Goal: Information Seeking & Learning: Find contact information

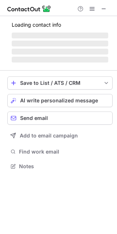
scroll to position [164, 117]
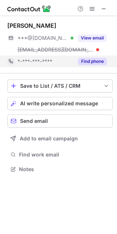
click at [84, 62] on button "Find phone" at bounding box center [92, 61] width 29 height 7
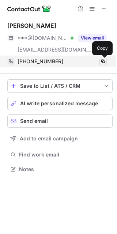
click at [103, 63] on span at bounding box center [103, 62] width 6 height 6
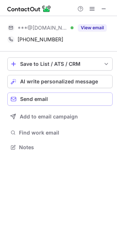
scroll to position [142, 117]
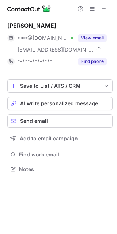
scroll to position [164, 117]
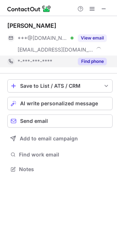
click at [90, 62] on button "Find phone" at bounding box center [92, 61] width 29 height 7
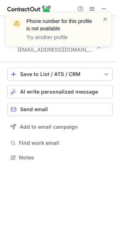
scroll to position [153, 117]
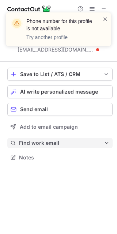
click at [34, 140] on button "Find work email" at bounding box center [59, 143] width 105 height 10
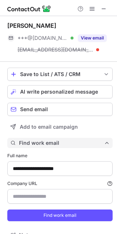
scroll to position [12, 0]
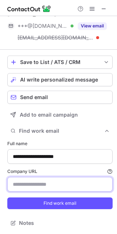
click at [41, 188] on input "Company URL Finding work email will consume 1 credit if a match is found." at bounding box center [59, 184] width 105 height 15
paste input "**********"
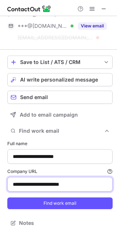
drag, startPoint x: 61, startPoint y: 186, endPoint x: -5, endPoint y: 190, distance: 66.1
click at [0, 190] on html "**********" at bounding box center [58, 117] width 117 height 234
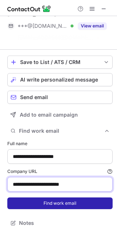
scroll to position [0, 0]
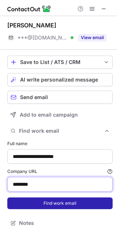
type input "********"
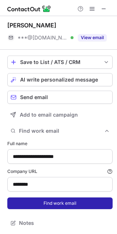
click at [32, 208] on button "Find work email" at bounding box center [59, 204] width 105 height 12
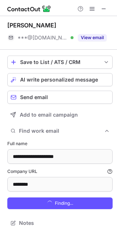
scroll to position [230, 112]
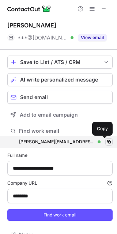
click at [105, 143] on button at bounding box center [108, 141] width 7 height 7
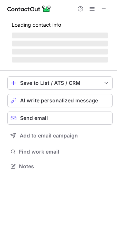
scroll to position [153, 117]
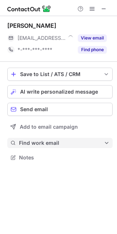
click at [40, 142] on span "Find work email" at bounding box center [61, 143] width 85 height 7
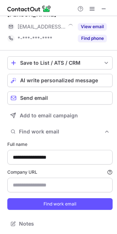
scroll to position [12, 0]
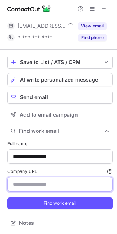
click at [28, 182] on input "Company URL Finding work email will consume 1 credit if a match is found." at bounding box center [59, 184] width 105 height 15
paste input "********"
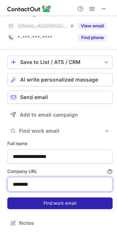
type input "********"
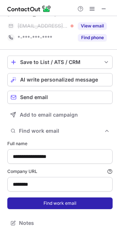
click at [28, 200] on button "Find work email" at bounding box center [59, 204] width 105 height 12
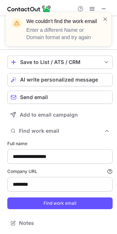
scroll to position [0, 0]
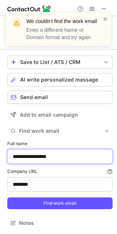
click at [33, 156] on input "**********" at bounding box center [59, 156] width 105 height 15
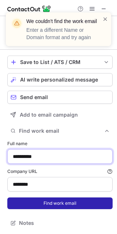
type input "**********"
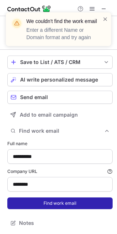
click at [23, 204] on button "Find work email" at bounding box center [59, 204] width 105 height 12
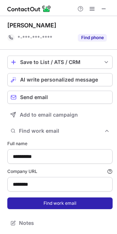
click at [25, 203] on button "Find work email" at bounding box center [59, 204] width 105 height 12
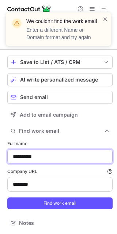
click at [29, 154] on input "**********" at bounding box center [59, 156] width 105 height 15
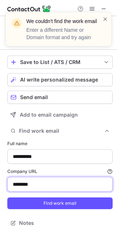
click at [25, 186] on input "********" at bounding box center [59, 184] width 105 height 15
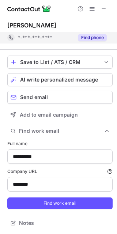
click at [79, 36] on button "Find phone" at bounding box center [92, 37] width 29 height 7
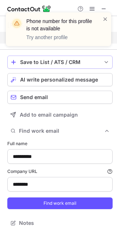
scroll to position [0, 0]
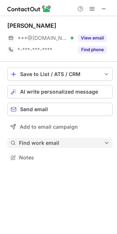
scroll to position [153, 117]
click at [51, 147] on button "Find work email" at bounding box center [59, 143] width 105 height 10
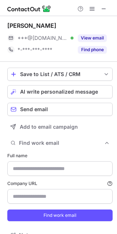
type input "**********"
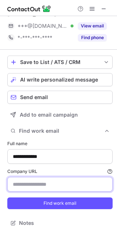
click at [33, 183] on input "Company URL Finding work email will consume 1 credit if a match is found." at bounding box center [59, 184] width 105 height 15
paste input "**********"
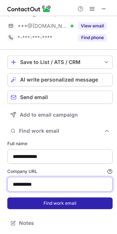
type input "**********"
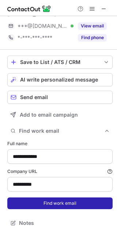
click at [26, 200] on button "Find work email" at bounding box center [59, 204] width 105 height 12
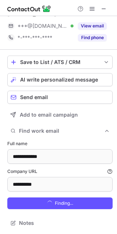
scroll to position [242, 112]
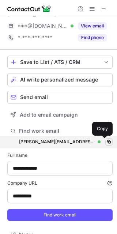
click at [106, 142] on span at bounding box center [109, 142] width 6 height 6
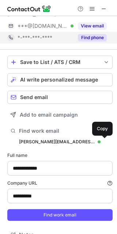
click at [83, 41] on button "Find phone" at bounding box center [92, 37] width 29 height 7
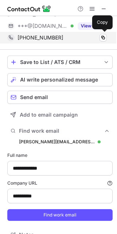
click at [98, 39] on div "+14802315578" at bounding box center [62, 37] width 89 height 7
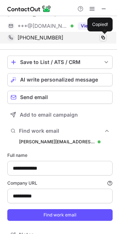
click at [101, 38] on span at bounding box center [103, 38] width 6 height 6
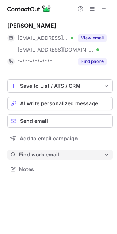
scroll to position [164, 117]
click at [46, 156] on span "Find work email" at bounding box center [61, 155] width 85 height 7
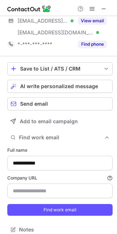
scroll to position [24, 0]
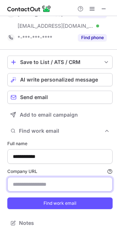
click at [28, 184] on input "Company URL Finding work email will consume 1 credit if a match is found." at bounding box center [59, 184] width 105 height 15
paste input "**********"
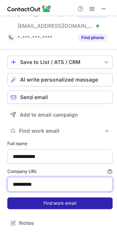
type input "**********"
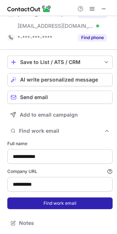
click at [40, 204] on button "Find work email" at bounding box center [59, 204] width 105 height 12
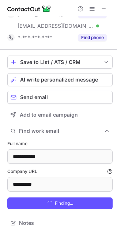
scroll to position [254, 112]
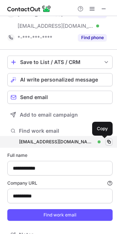
click at [106, 142] on span at bounding box center [109, 142] width 6 height 6
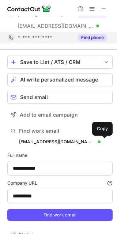
click at [87, 42] on div "Find phone" at bounding box center [90, 38] width 33 height 12
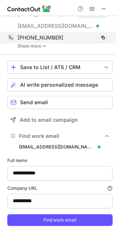
scroll to position [259, 112]
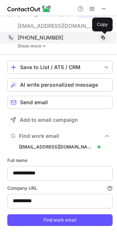
click at [102, 40] on span at bounding box center [103, 38] width 6 height 6
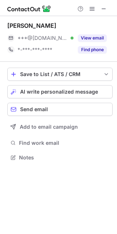
scroll to position [153, 117]
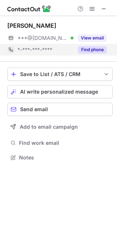
click at [88, 48] on button "Find phone" at bounding box center [92, 49] width 29 height 7
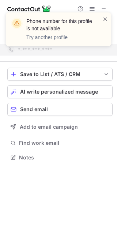
click at [32, 138] on div "Save to List / ATS / CRM List Select Lever Connect Greenhouse Connect Salesforc…" at bounding box center [59, 115] width 105 height 107
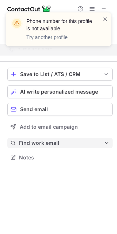
click at [33, 140] on button "Find work email" at bounding box center [59, 143] width 105 height 10
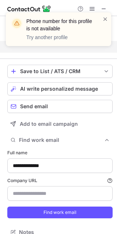
scroll to position [219, 112]
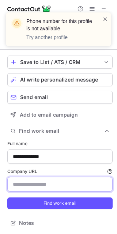
click at [26, 178] on input "Company URL Finding work email will consume 1 credit if a match is found." at bounding box center [59, 184] width 105 height 15
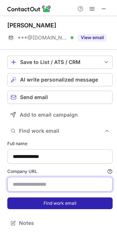
paste input "*******"
type input "*******"
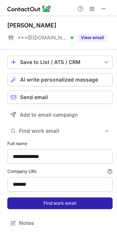
click at [26, 205] on button "Find work email" at bounding box center [59, 204] width 105 height 12
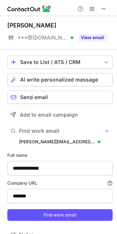
scroll to position [230, 112]
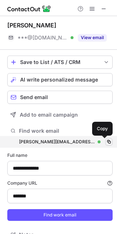
click at [106, 141] on span at bounding box center [109, 142] width 6 height 6
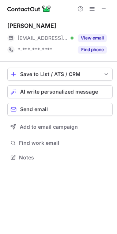
scroll to position [153, 117]
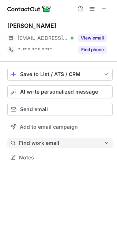
click at [57, 138] on button "Find work email" at bounding box center [59, 143] width 105 height 10
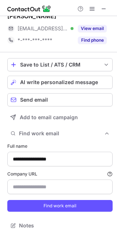
scroll to position [12, 0]
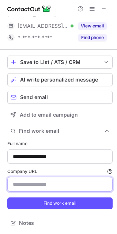
drag, startPoint x: 38, startPoint y: 182, endPoint x: 43, endPoint y: 180, distance: 5.4
click at [38, 182] on input "Company URL Finding work email will consume 1 credit if a match is found." at bounding box center [59, 184] width 105 height 15
click at [28, 183] on input "Company URL Finding work email will consume 1 credit if a match is found." at bounding box center [59, 184] width 105 height 15
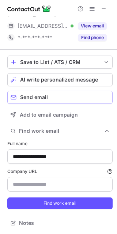
scroll to position [0, 0]
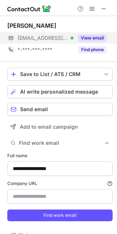
click at [99, 38] on button "View email" at bounding box center [92, 37] width 29 height 7
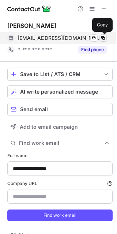
click at [102, 36] on span at bounding box center [103, 38] width 6 height 6
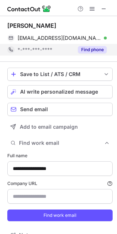
click at [92, 47] on button "Find phone" at bounding box center [92, 49] width 29 height 7
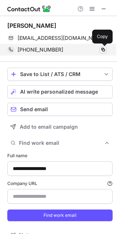
click at [103, 51] on span at bounding box center [103, 50] width 6 height 6
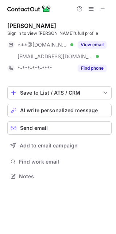
scroll to position [171, 116]
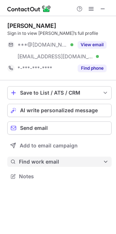
click at [42, 162] on span "Find work email" at bounding box center [61, 161] width 84 height 7
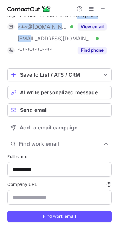
scroll to position [4, 0]
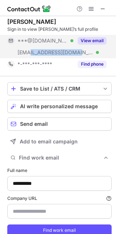
drag, startPoint x: 32, startPoint y: 25, endPoint x: 78, endPoint y: 51, distance: 52.6
click at [78, 51] on span "***@mosaicnetworx.com" at bounding box center [56, 52] width 76 height 7
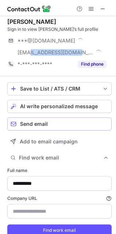
copy span "mosaicnetworx.com"
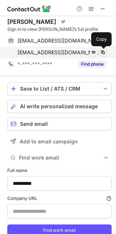
click at [103, 52] on span at bounding box center [103, 52] width 6 height 6
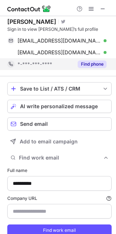
drag, startPoint x: 93, startPoint y: 67, endPoint x: 99, endPoint y: 67, distance: 5.5
click at [93, 66] on button "Find phone" at bounding box center [92, 63] width 29 height 7
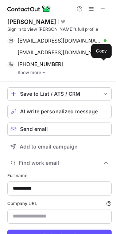
scroll to position [254, 111]
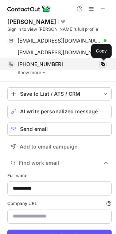
click at [101, 64] on span at bounding box center [103, 64] width 6 height 6
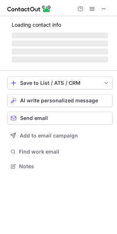
scroll to position [164, 117]
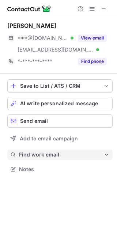
click at [30, 152] on span "Find work email" at bounding box center [61, 155] width 85 height 7
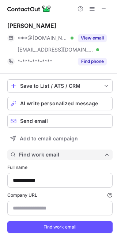
scroll to position [24, 0]
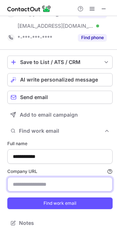
click at [33, 183] on input "Company URL Finding work email will consume 1 credit if a match is found." at bounding box center [59, 184] width 105 height 15
paste input "**********"
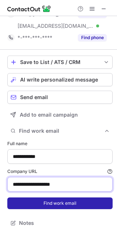
type input "**********"
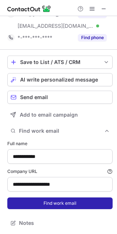
click at [26, 208] on button "Find work email" at bounding box center [59, 204] width 105 height 12
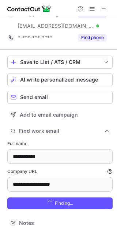
scroll to position [254, 112]
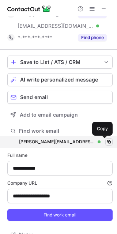
click at [106, 142] on span at bounding box center [109, 142] width 6 height 6
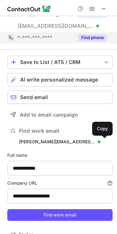
click at [88, 41] on button "Find phone" at bounding box center [92, 37] width 29 height 7
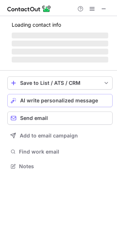
scroll to position [153, 117]
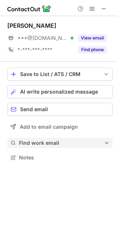
click at [60, 141] on span "Find work email" at bounding box center [61, 143] width 85 height 7
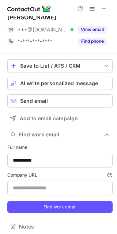
scroll to position [12, 0]
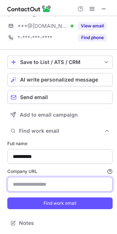
click at [35, 185] on input "Company URL Finding work email will consume 1 credit if a match is found." at bounding box center [59, 184] width 105 height 15
click at [29, 188] on input "Company URL Finding work email will consume 1 credit if a match is found." at bounding box center [59, 184] width 105 height 15
paste input "**********"
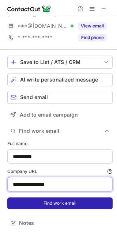
type input "**********"
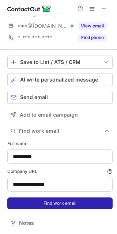
click at [28, 202] on button "Find work email" at bounding box center [59, 204] width 105 height 12
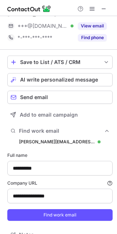
scroll to position [242, 112]
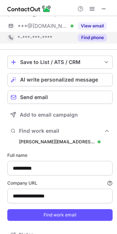
click at [99, 39] on button "Find phone" at bounding box center [92, 37] width 29 height 7
